Goal: Task Accomplishment & Management: Manage account settings

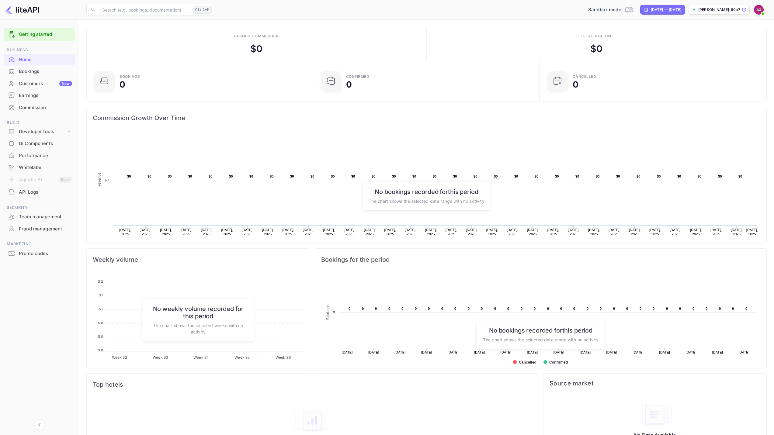
scroll to position [94, 218]
click at [48, 131] on div "Developer tools" at bounding box center [42, 131] width 47 height 7
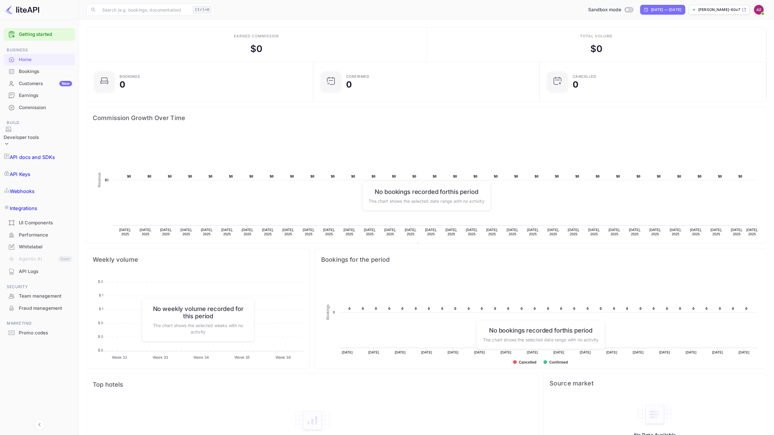
click at [51, 244] on div "Whitelabel" at bounding box center [45, 247] width 53 height 7
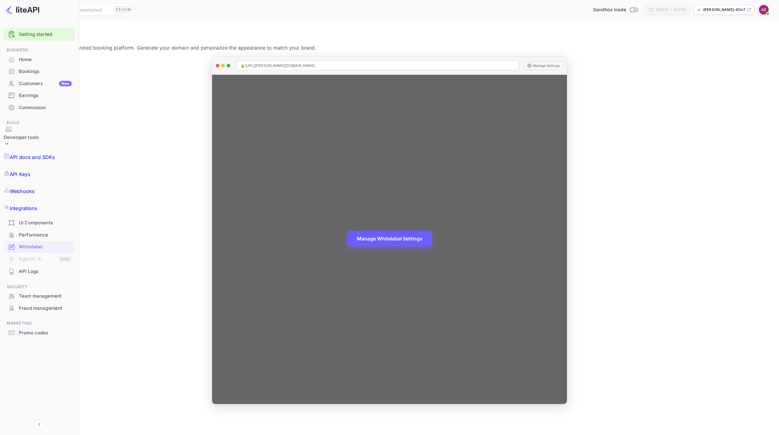
click at [432, 242] on button "Manage Whitelabel Settings" at bounding box center [389, 239] width 85 height 16
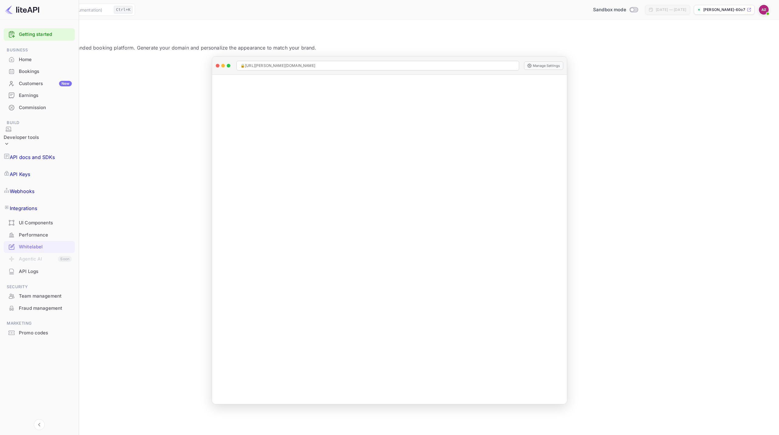
click at [763, 9] on img at bounding box center [764, 10] width 10 height 10
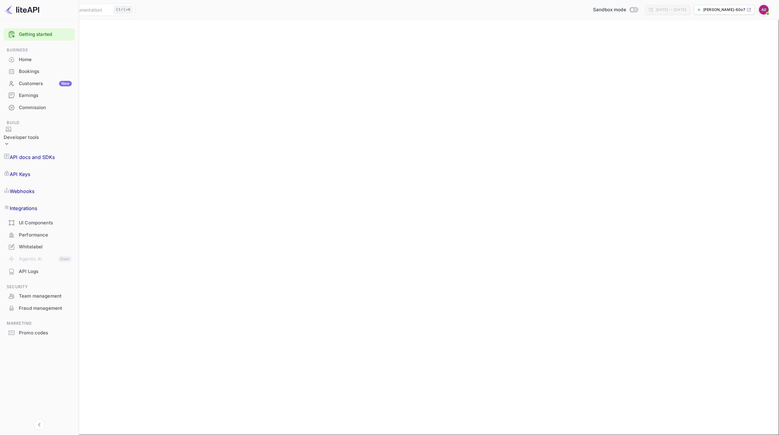
click at [31, 63] on div "Home" at bounding box center [45, 59] width 53 height 7
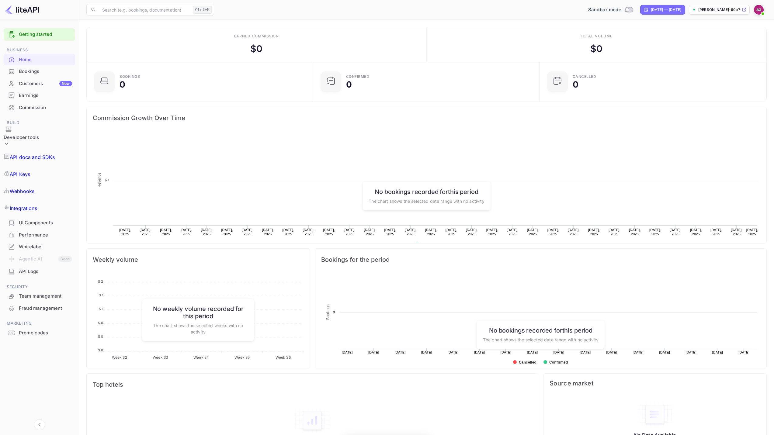
scroll to position [94, 218]
click at [27, 13] on img at bounding box center [22, 10] width 34 height 10
click at [27, 10] on img at bounding box center [22, 10] width 34 height 10
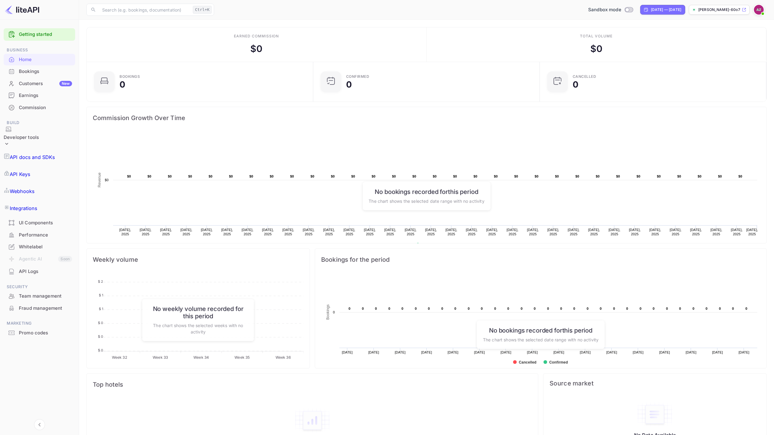
click at [754, 6] on span at bounding box center [758, 9] width 11 height 11
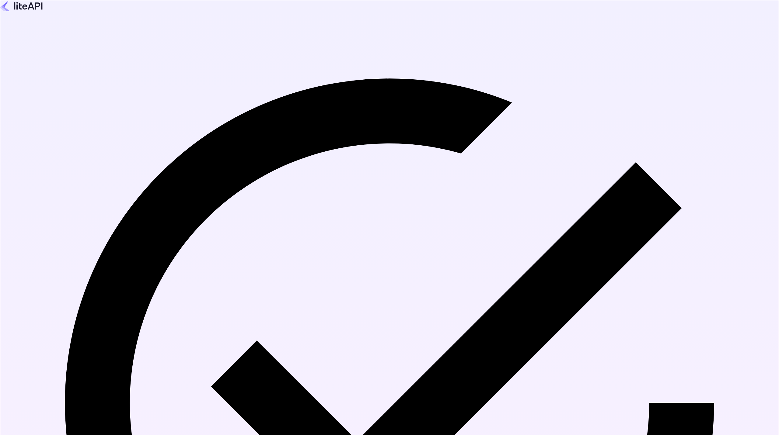
type input "[EMAIL_ADDRESS][DOMAIN_NAME]"
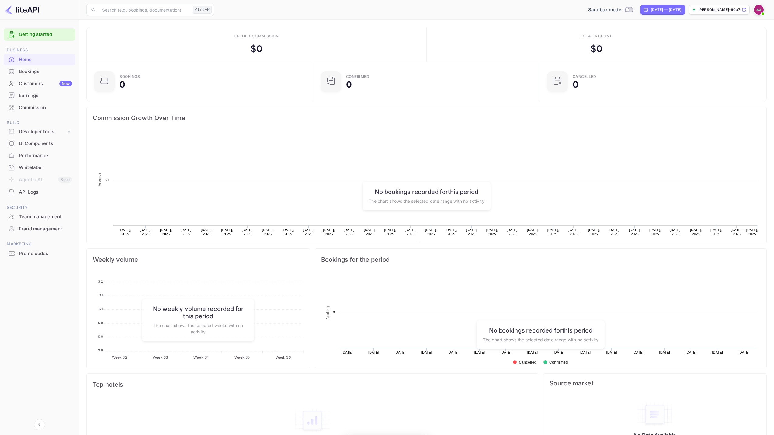
scroll to position [94, 218]
click at [744, 10] on icon at bounding box center [743, 9] width 3 height 3
click at [757, 11] on img at bounding box center [759, 10] width 10 height 10
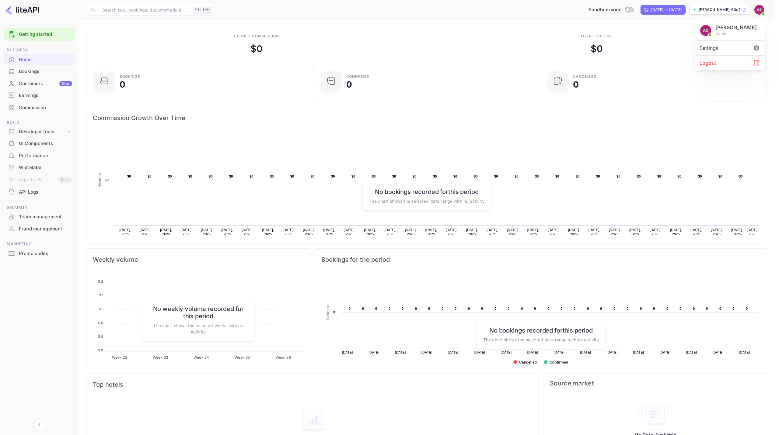
click at [731, 51] on div "Settings" at bounding box center [729, 48] width 70 height 15
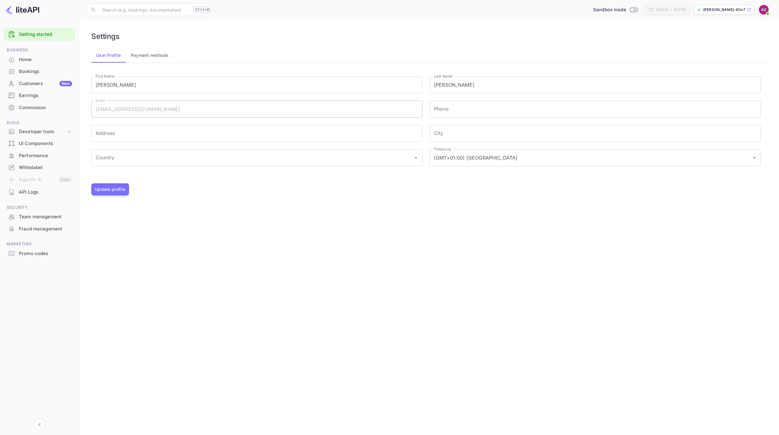
click at [446, 146] on div "Timezone (GMT+01:00) Madrid Timezone" at bounding box center [591, 154] width 338 height 24
click at [449, 158] on input "(GMT+01:00) [GEOGRAPHIC_DATA]" at bounding box center [586, 158] width 308 height 12
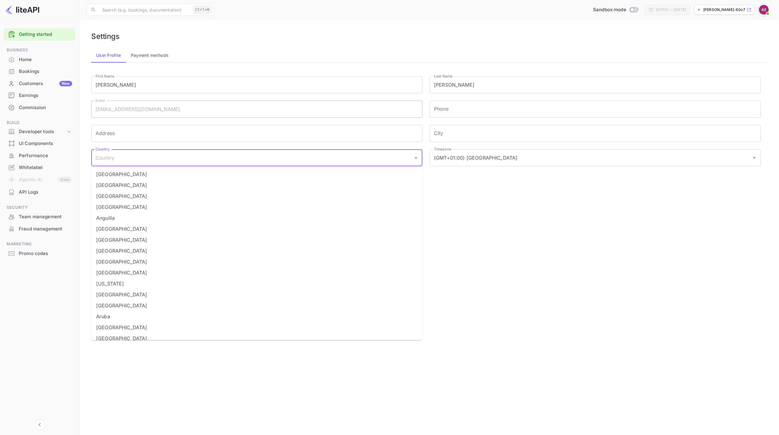
click at [380, 158] on input "Country" at bounding box center [252, 158] width 316 height 12
click at [153, 219] on li "[GEOGRAPHIC_DATA]" at bounding box center [256, 214] width 331 height 11
type input "[GEOGRAPHIC_DATA]"
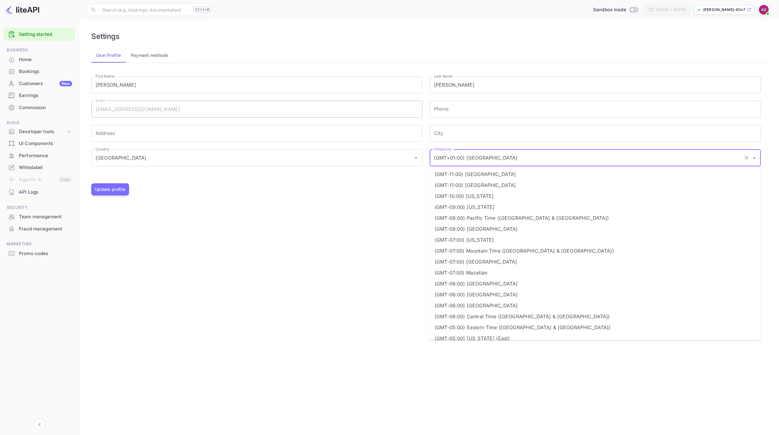
click at [480, 154] on input "(GMT+01:00) [GEOGRAPHIC_DATA]" at bounding box center [586, 158] width 308 height 12
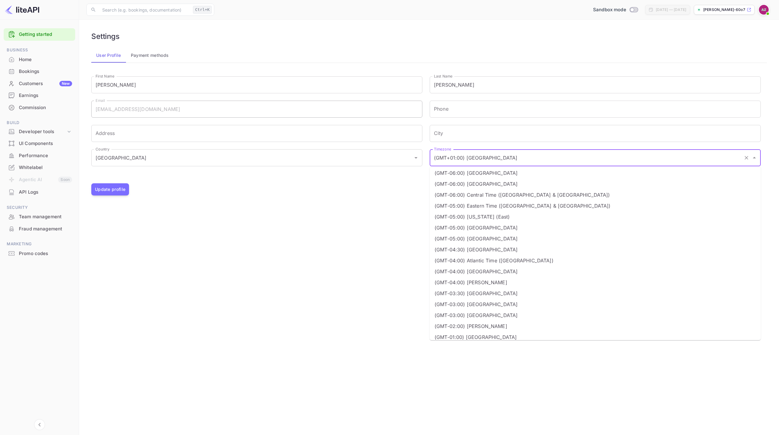
click at [488, 231] on li "(GMT-05:00) [GEOGRAPHIC_DATA]" at bounding box center [594, 227] width 331 height 11
type input "(GMT-05:00) [GEOGRAPHIC_DATA]"
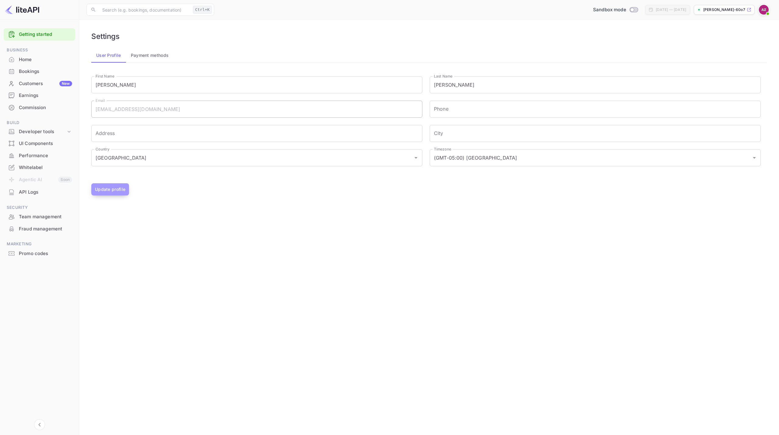
click at [119, 193] on button "Update profile" at bounding box center [110, 189] width 38 height 12
click at [139, 56] on button "Payment methods" at bounding box center [150, 55] width 48 height 15
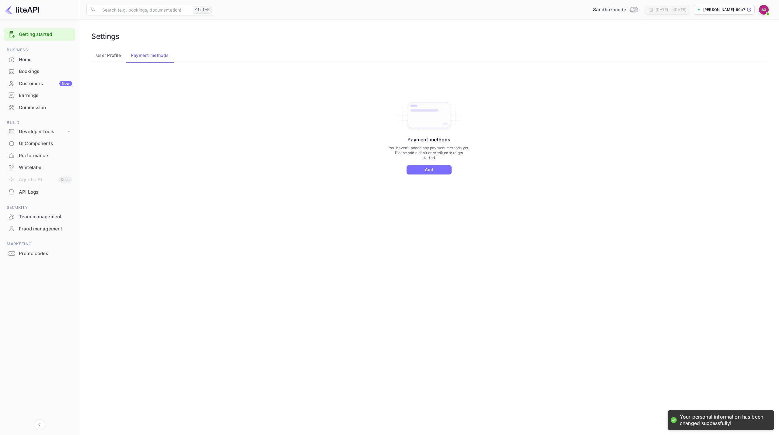
click at [111, 56] on button "User Profile" at bounding box center [108, 55] width 35 height 15
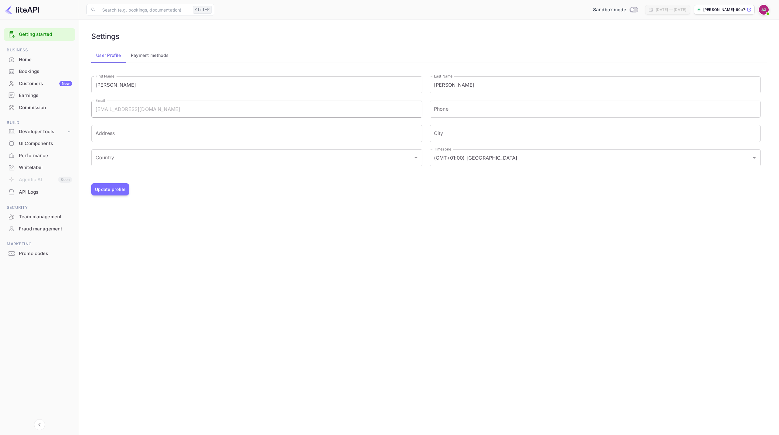
drag, startPoint x: 168, startPoint y: 46, endPoint x: 166, endPoint y: 52, distance: 6.9
click at [168, 47] on div "Settings User Profile Payment methods First Name [PERSON_NAME] First Name Last …" at bounding box center [428, 113] width 685 height 173
click at [165, 54] on button "Payment methods" at bounding box center [150, 55] width 48 height 15
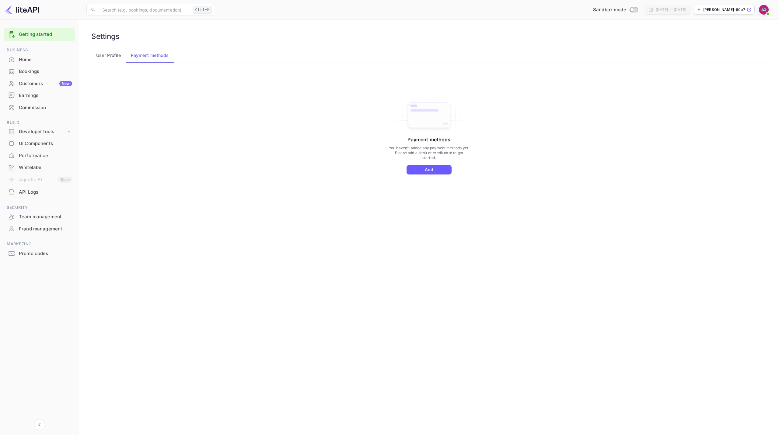
click at [443, 169] on button "Add" at bounding box center [428, 169] width 45 height 9
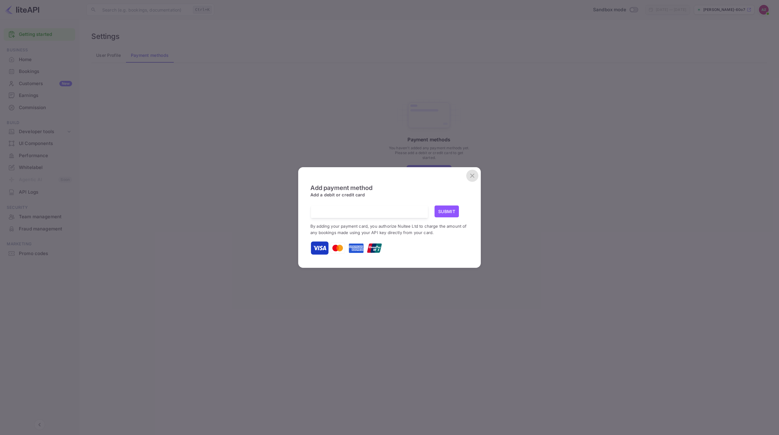
click at [469, 174] on icon "close" at bounding box center [471, 175] width 7 height 7
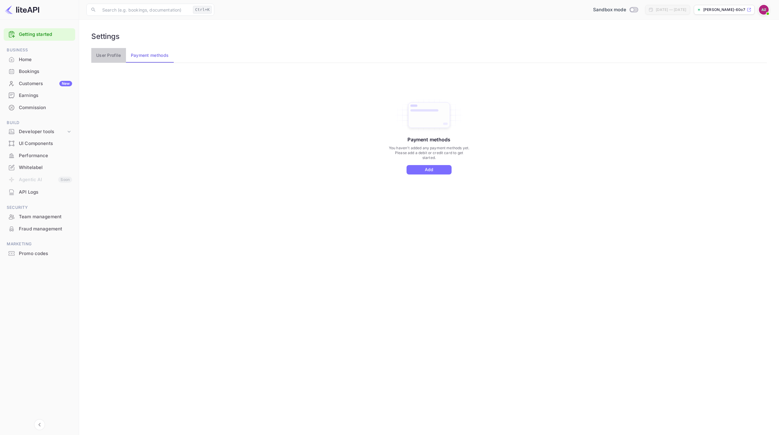
click at [117, 59] on button "User Profile" at bounding box center [108, 55] width 35 height 15
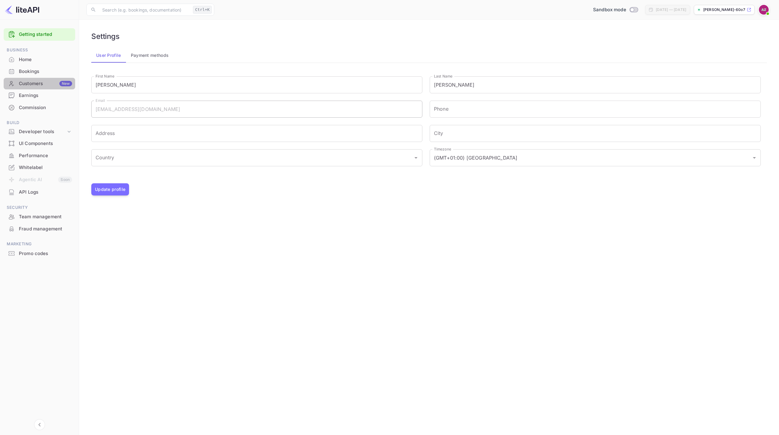
click at [38, 82] on div "Customers New" at bounding box center [45, 83] width 53 height 7
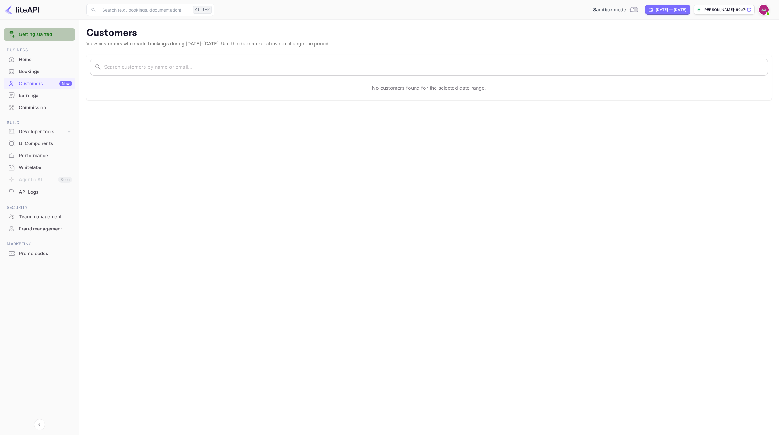
click at [47, 35] on link "Getting started" at bounding box center [45, 34] width 53 height 7
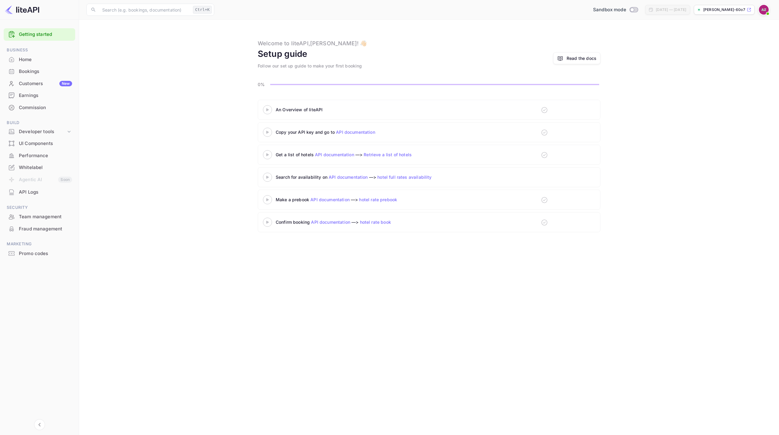
click at [264, 110] on icon at bounding box center [267, 109] width 21 height 3
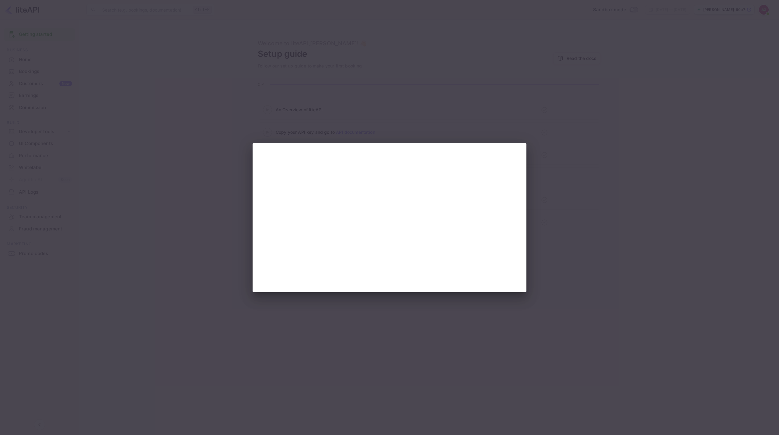
click at [543, 148] on div at bounding box center [389, 217] width 779 height 435
